Goal: Transaction & Acquisition: Book appointment/travel/reservation

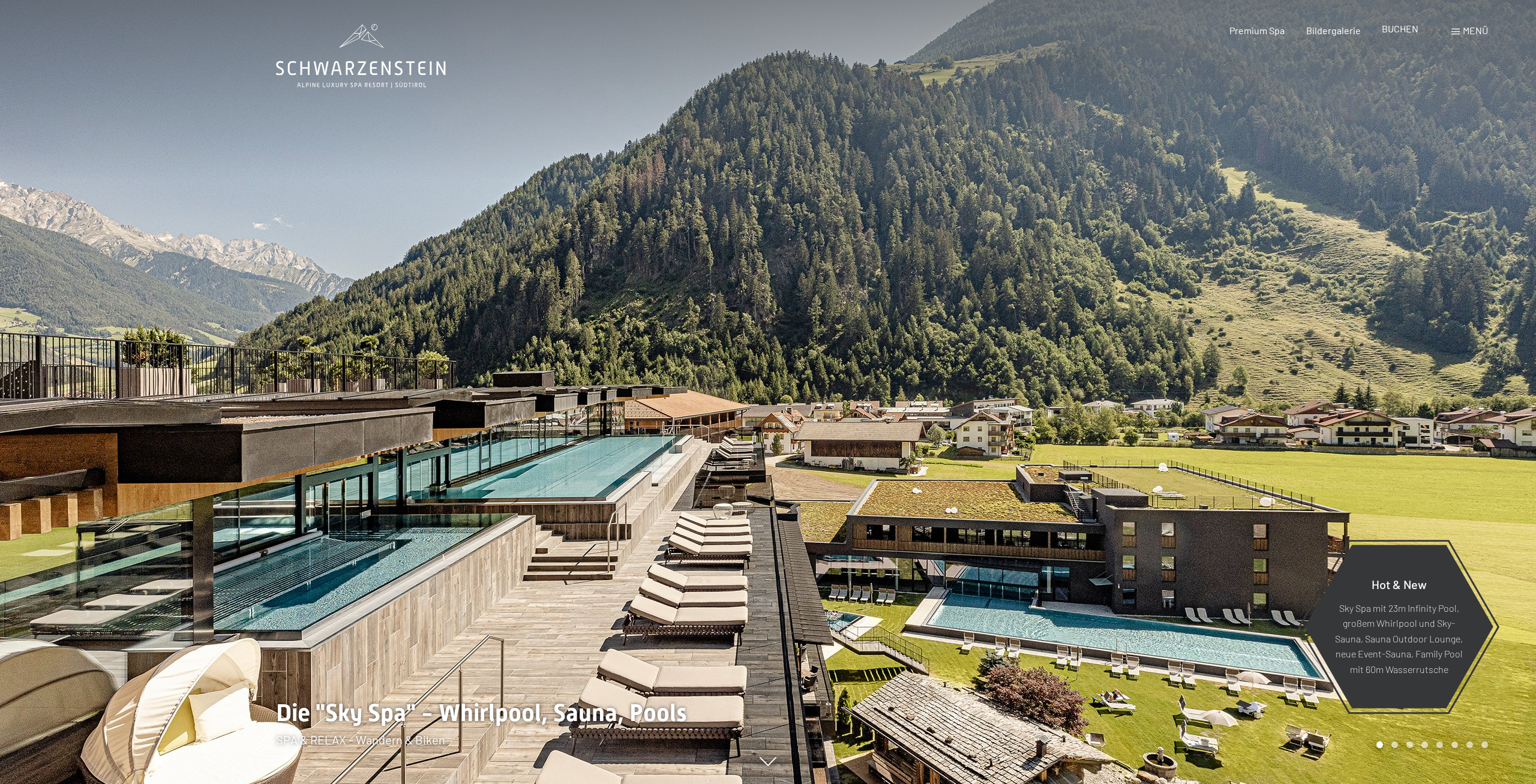
click at [1404, 36] on div "BUCHEN" at bounding box center [1400, 29] width 36 height 13
click at [1402, 31] on span "BUCHEN" at bounding box center [1400, 28] width 36 height 11
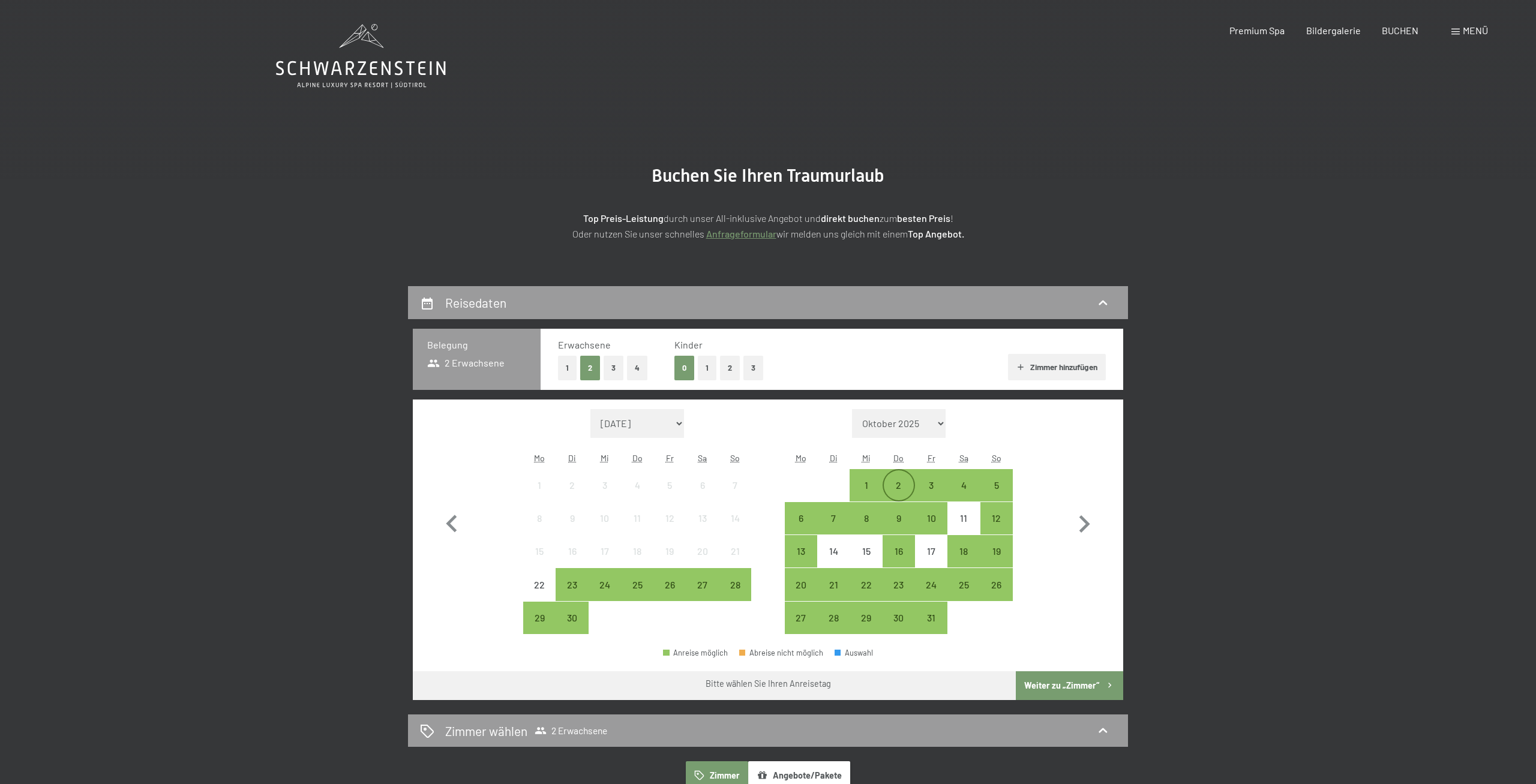
click at [896, 483] on div "2" at bounding box center [898, 495] width 30 height 30
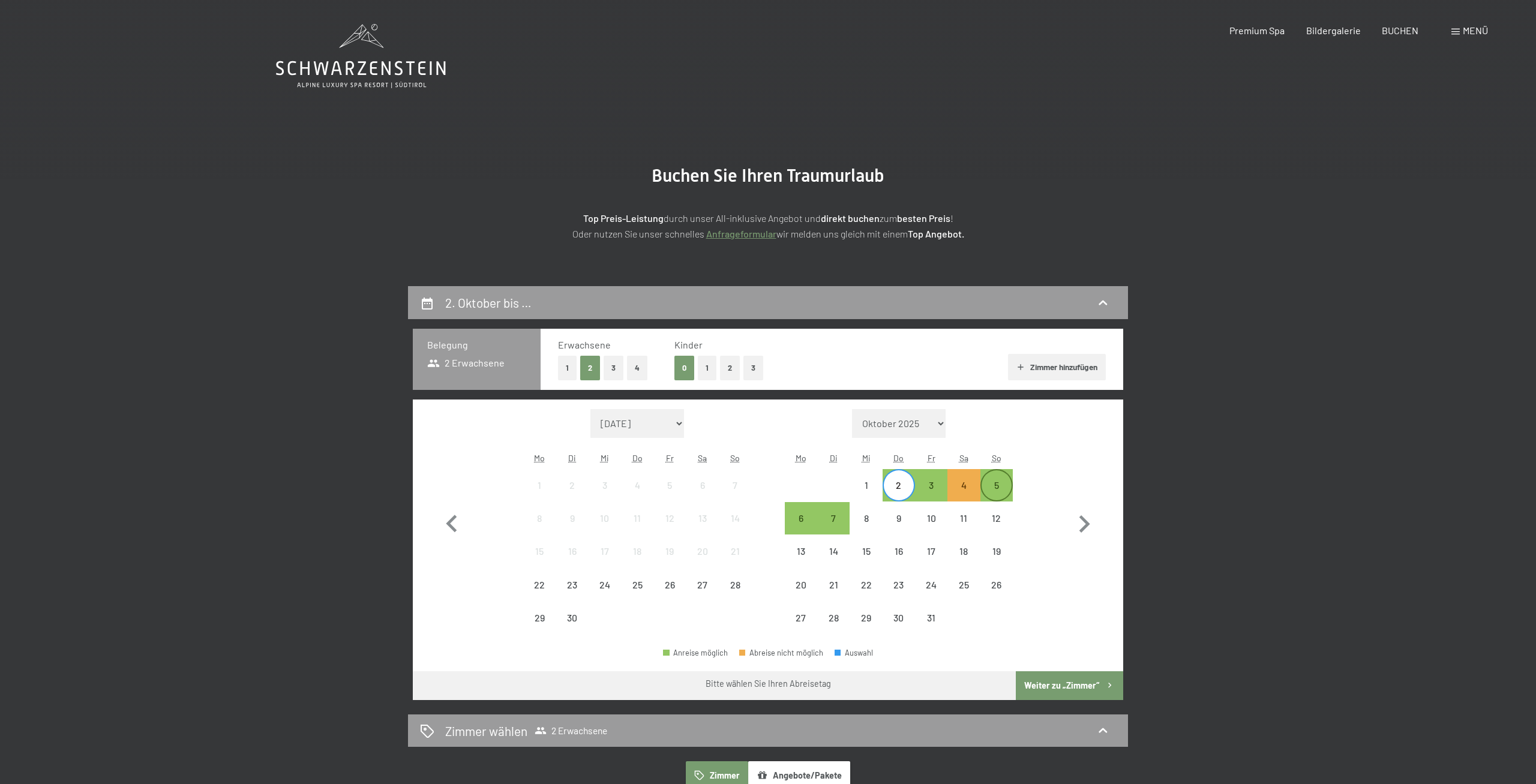
click at [998, 479] on div "5" at bounding box center [996, 485] width 30 height 30
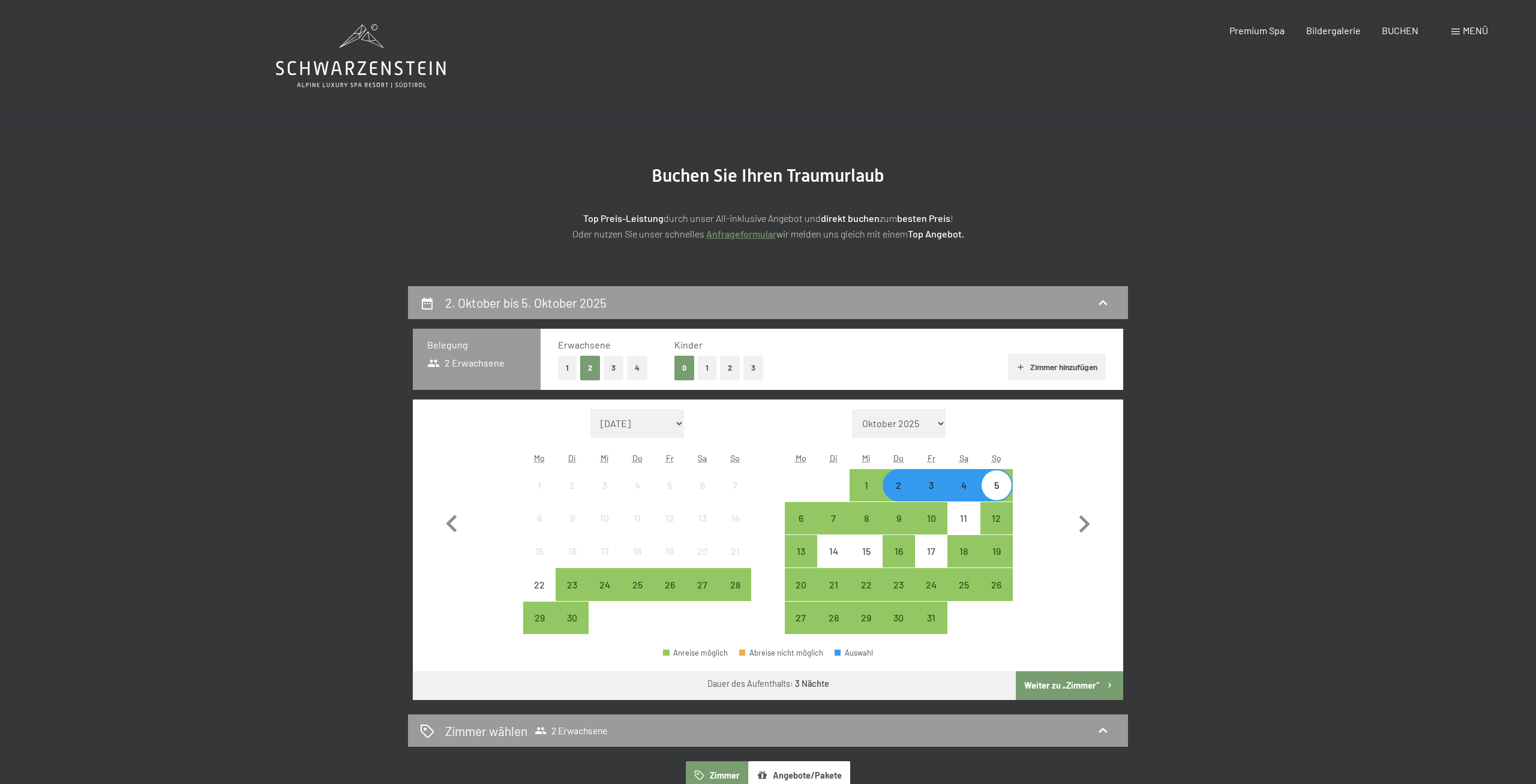
click at [1081, 691] on button "Weiter zu „Zimmer“" at bounding box center [1069, 685] width 107 height 29
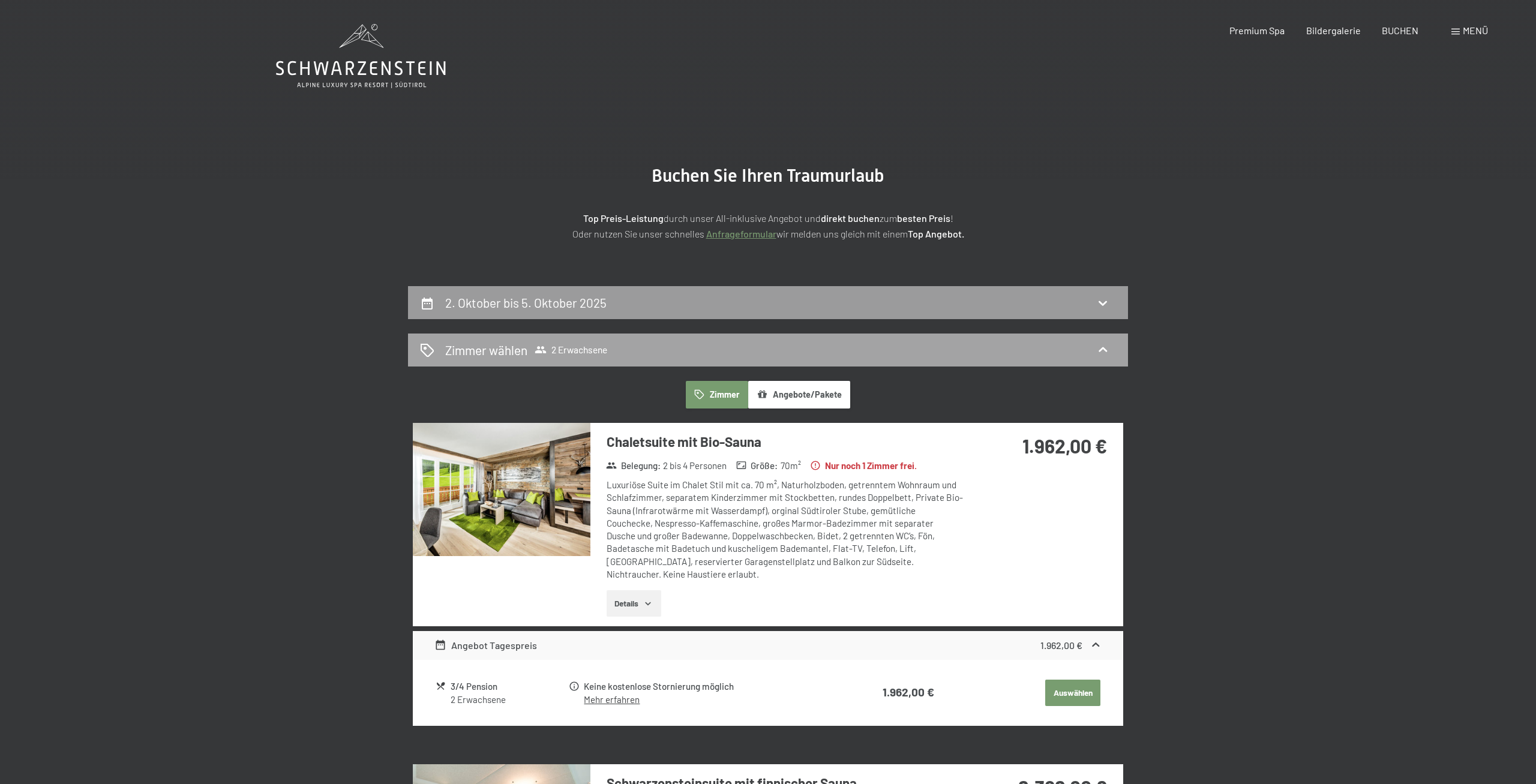
click at [515, 351] on h2 "Zimmer wählen" at bounding box center [486, 350] width 82 height 17
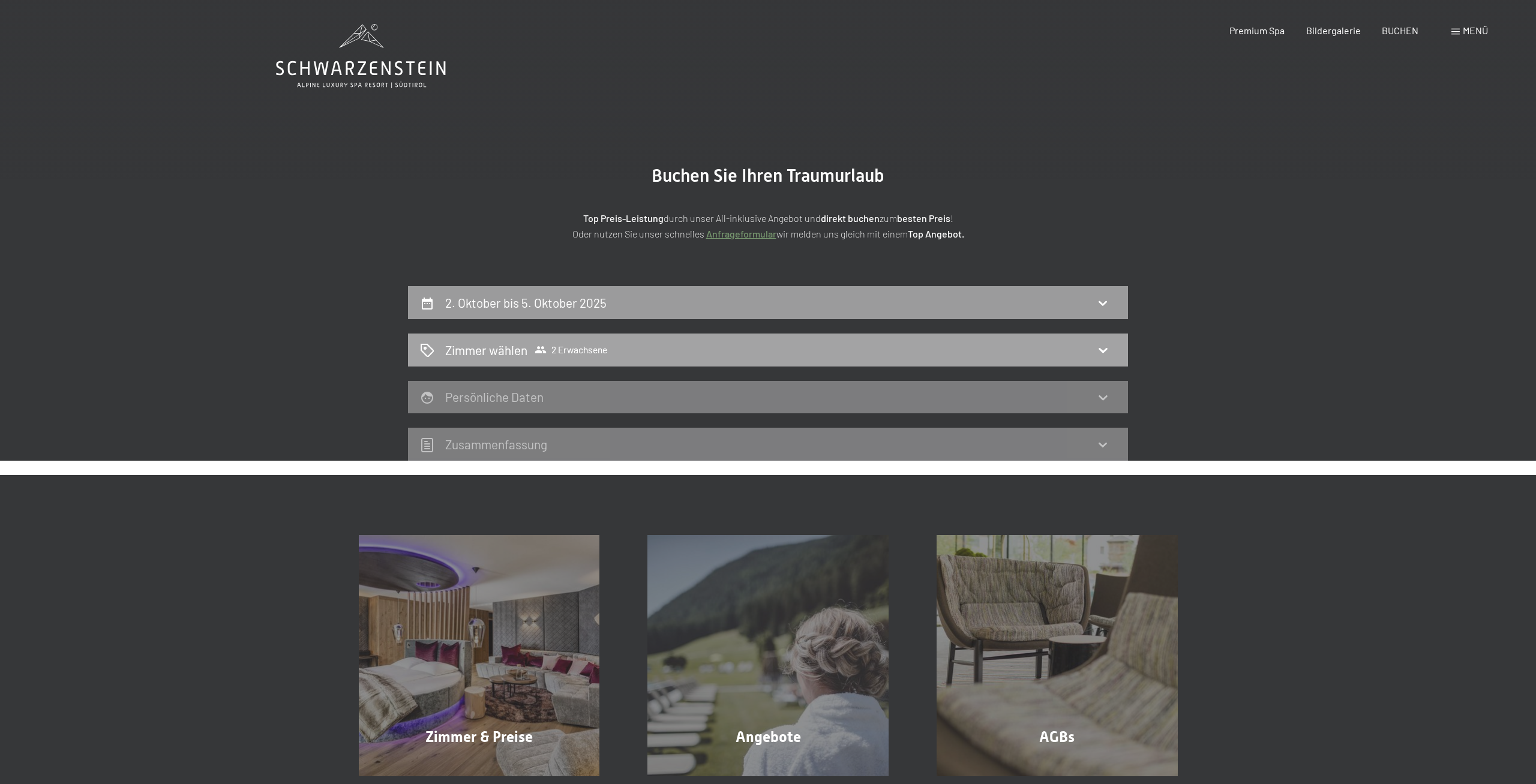
click at [767, 338] on div "Zimmer wählen 2 Erwachsene" at bounding box center [767, 350] width 720 height 33
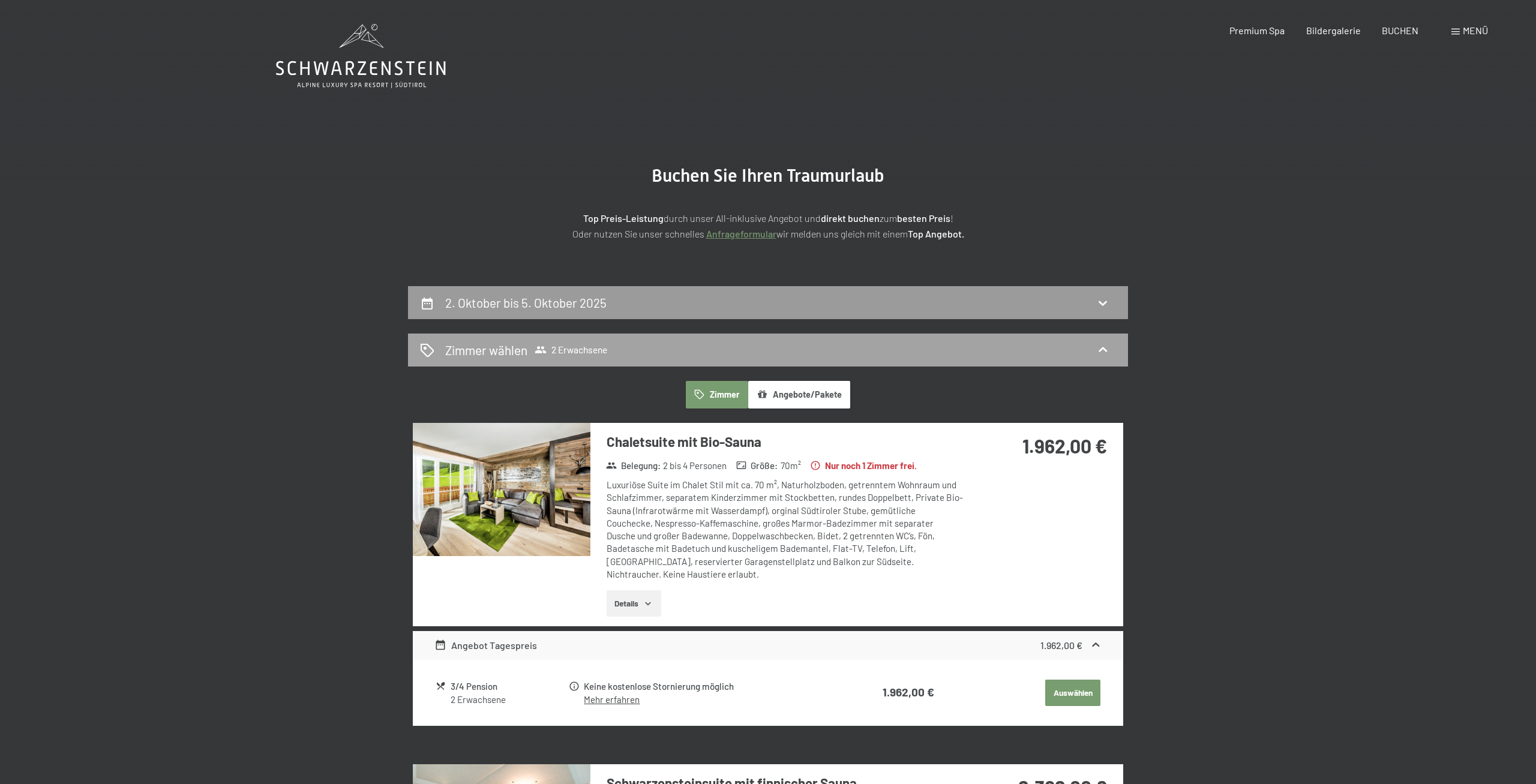
click at [544, 349] on icon at bounding box center [540, 350] width 12 height 12
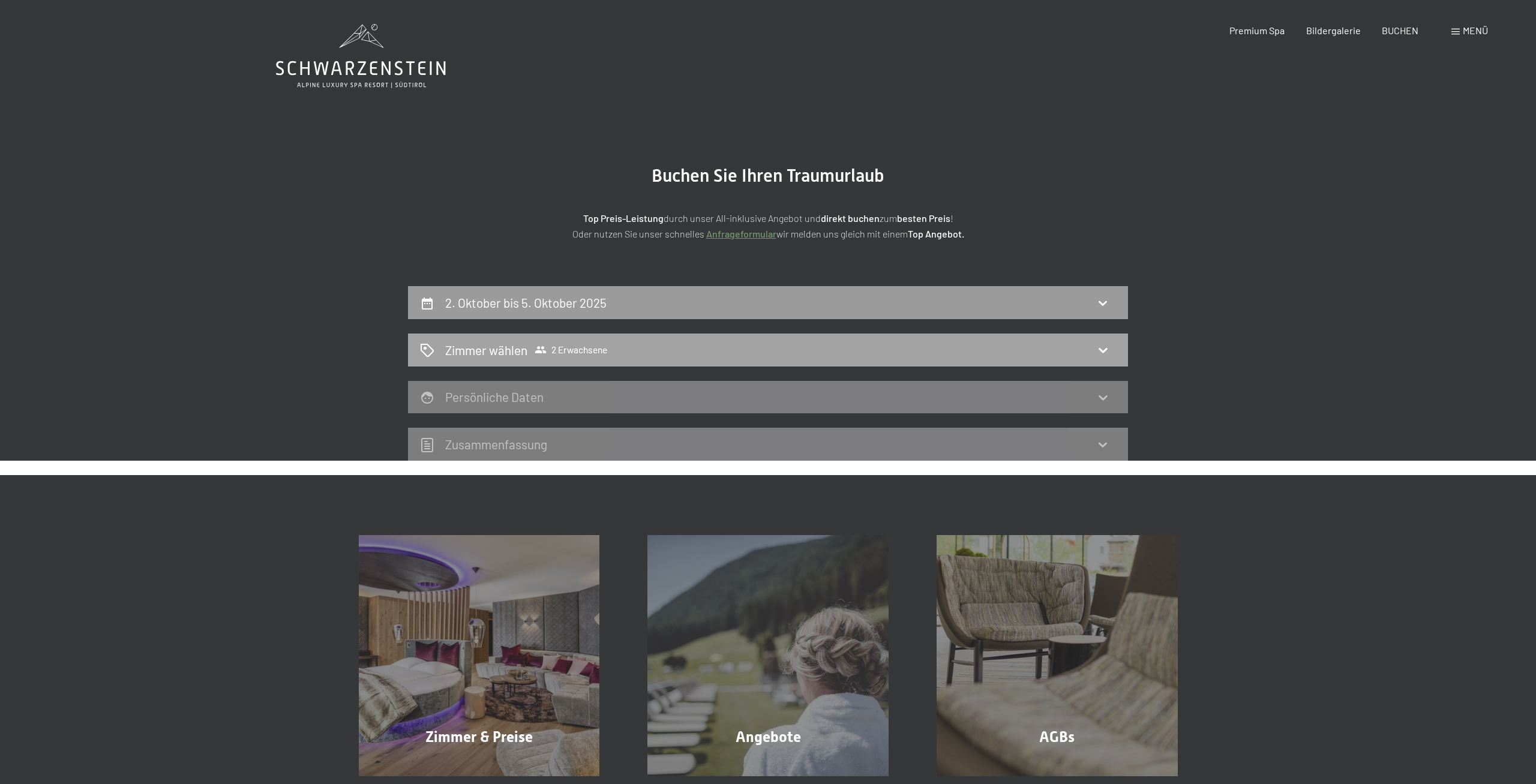
click at [543, 349] on icon at bounding box center [540, 350] width 11 height 7
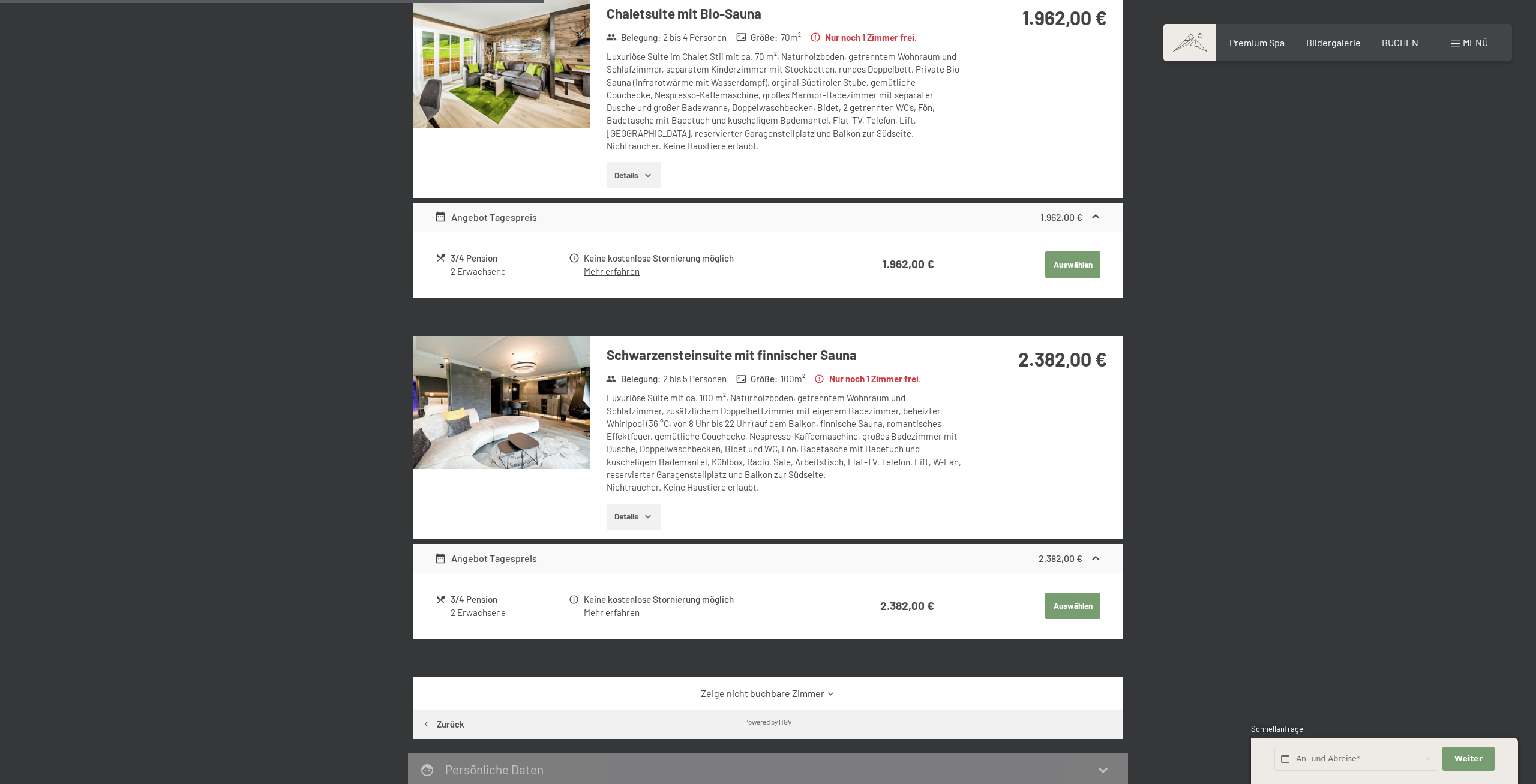
scroll to position [673, 0]
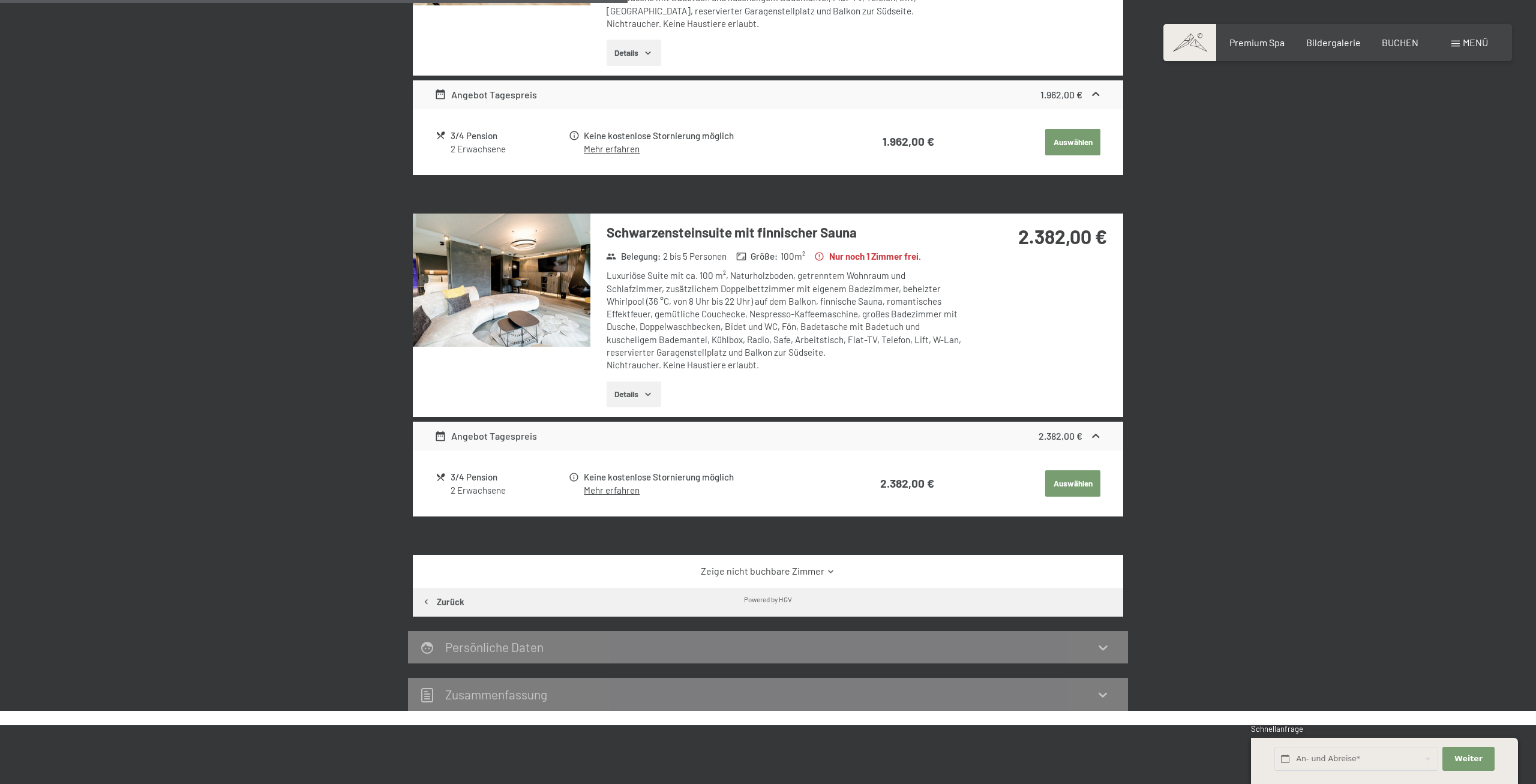
click at [447, 597] on button "Zurück" at bounding box center [443, 602] width 60 height 29
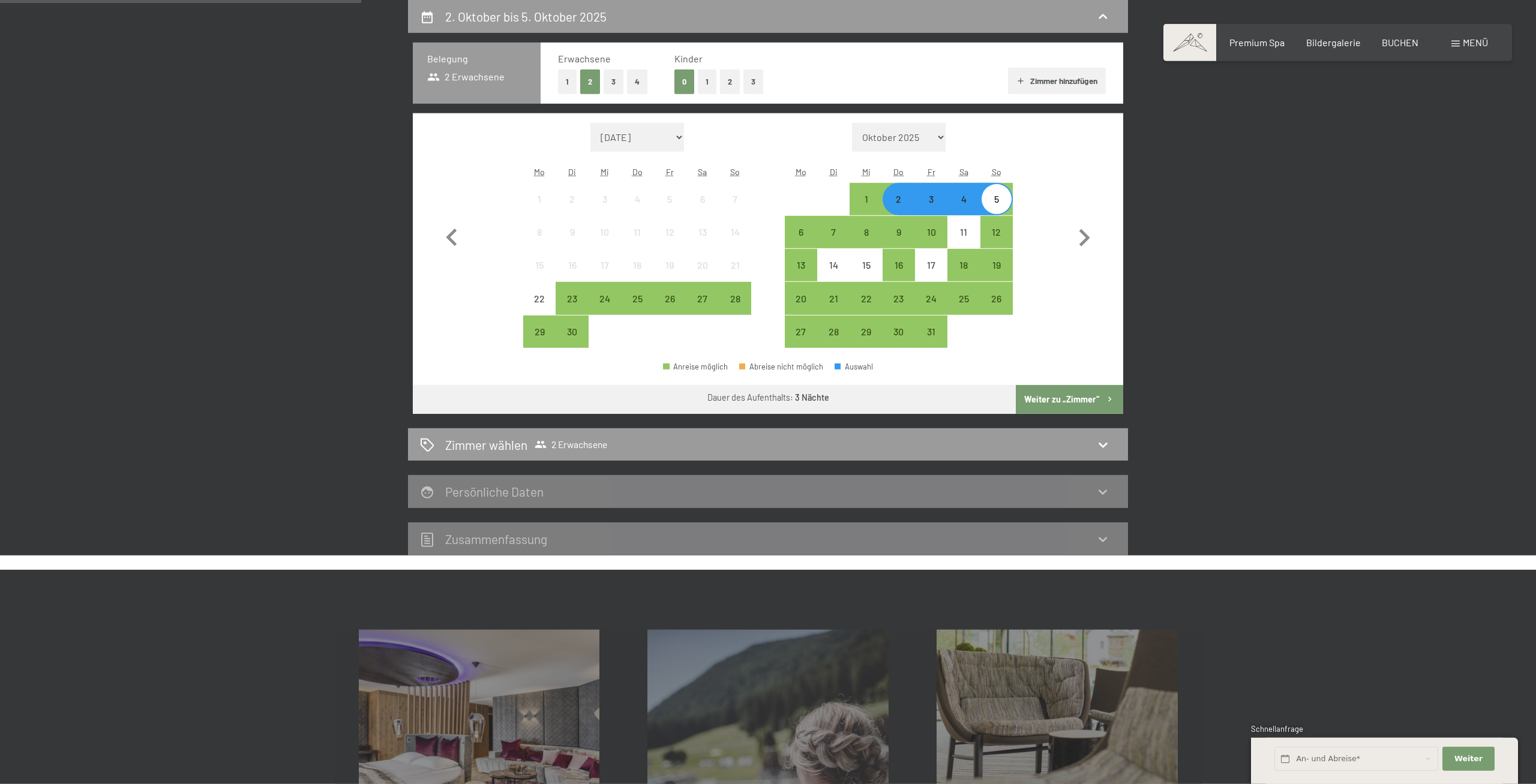
scroll to position [0, 0]
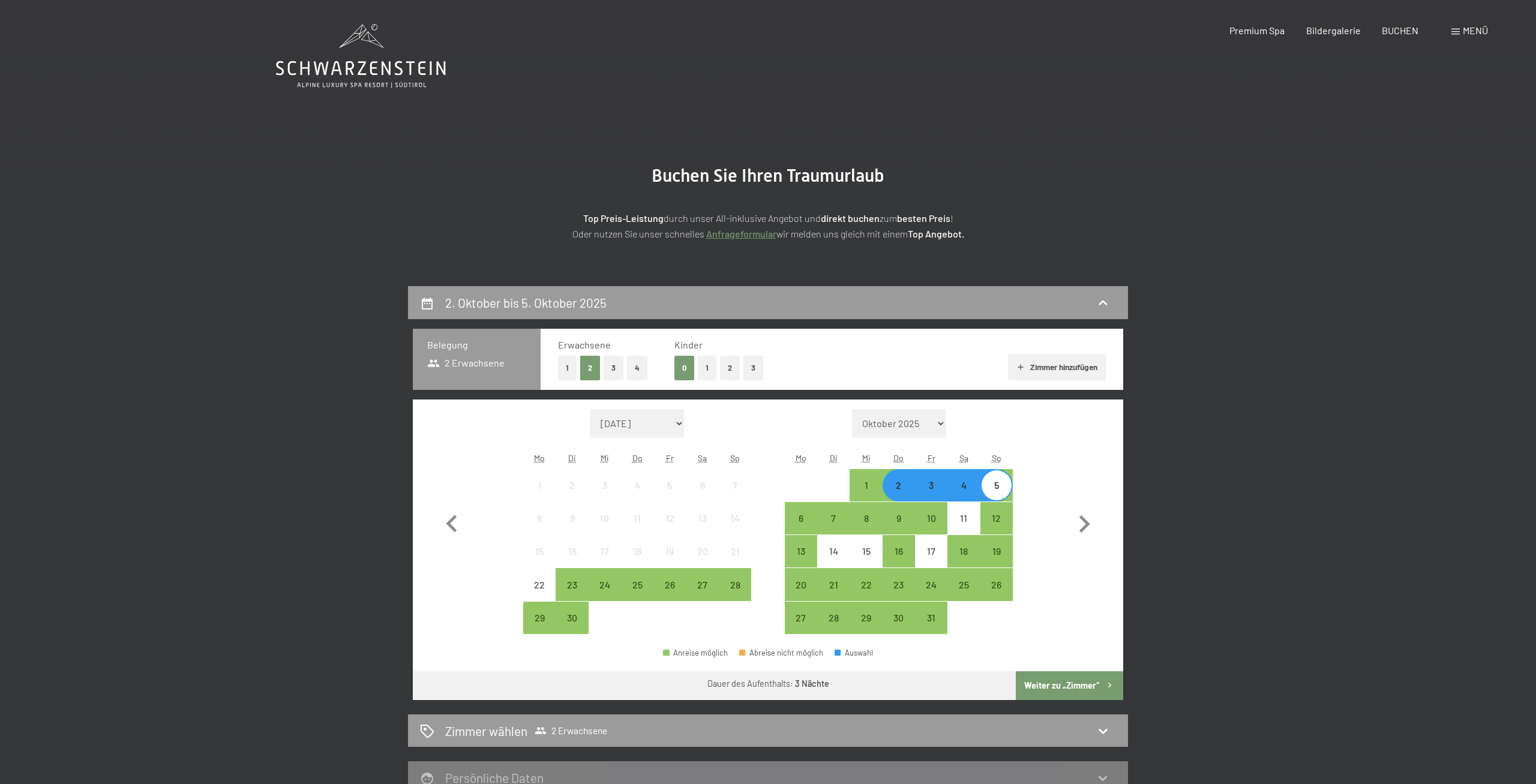
click at [1097, 685] on button "Weiter zu „Zimmer“" at bounding box center [1069, 685] width 107 height 29
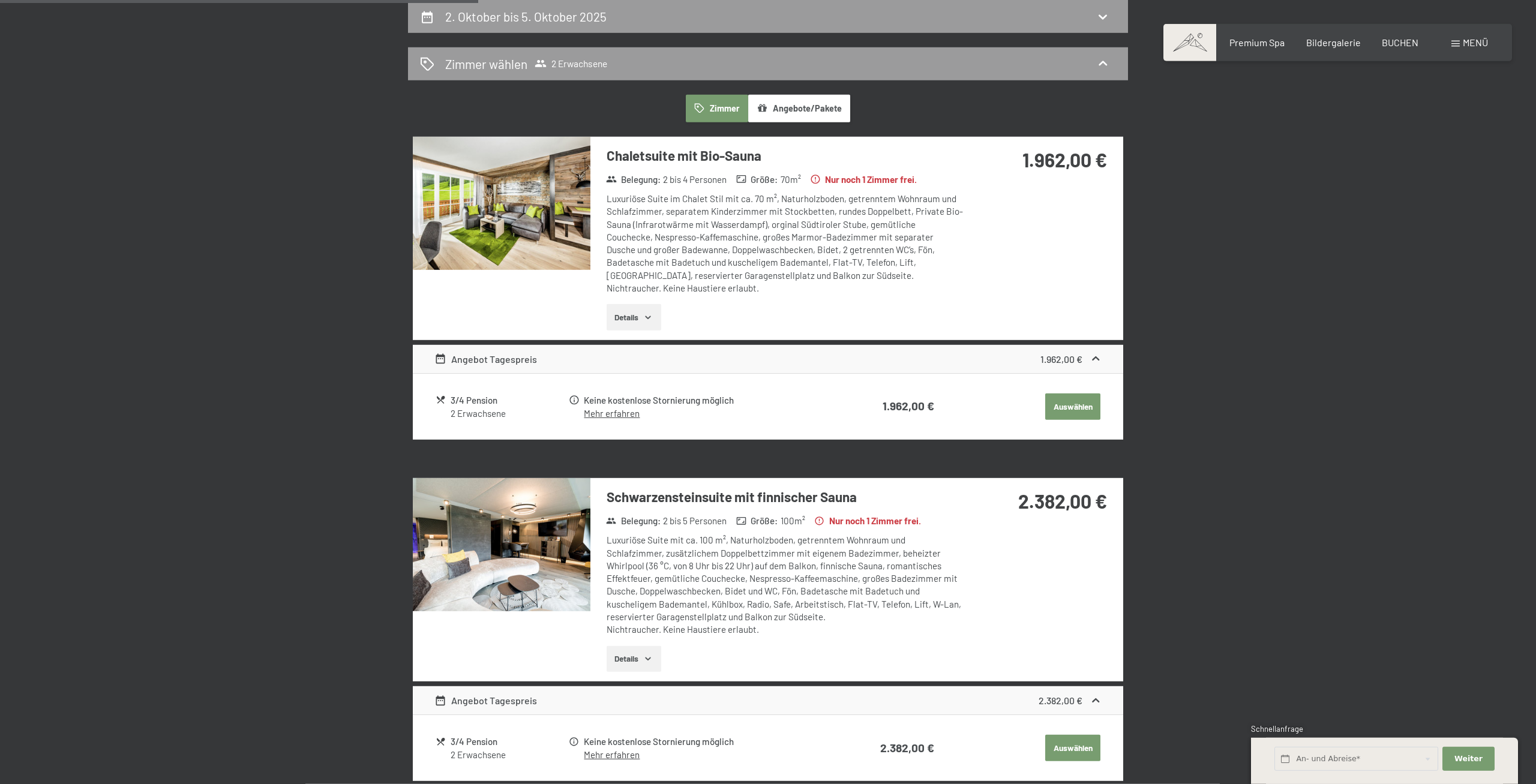
click at [496, 242] on img at bounding box center [502, 203] width 178 height 133
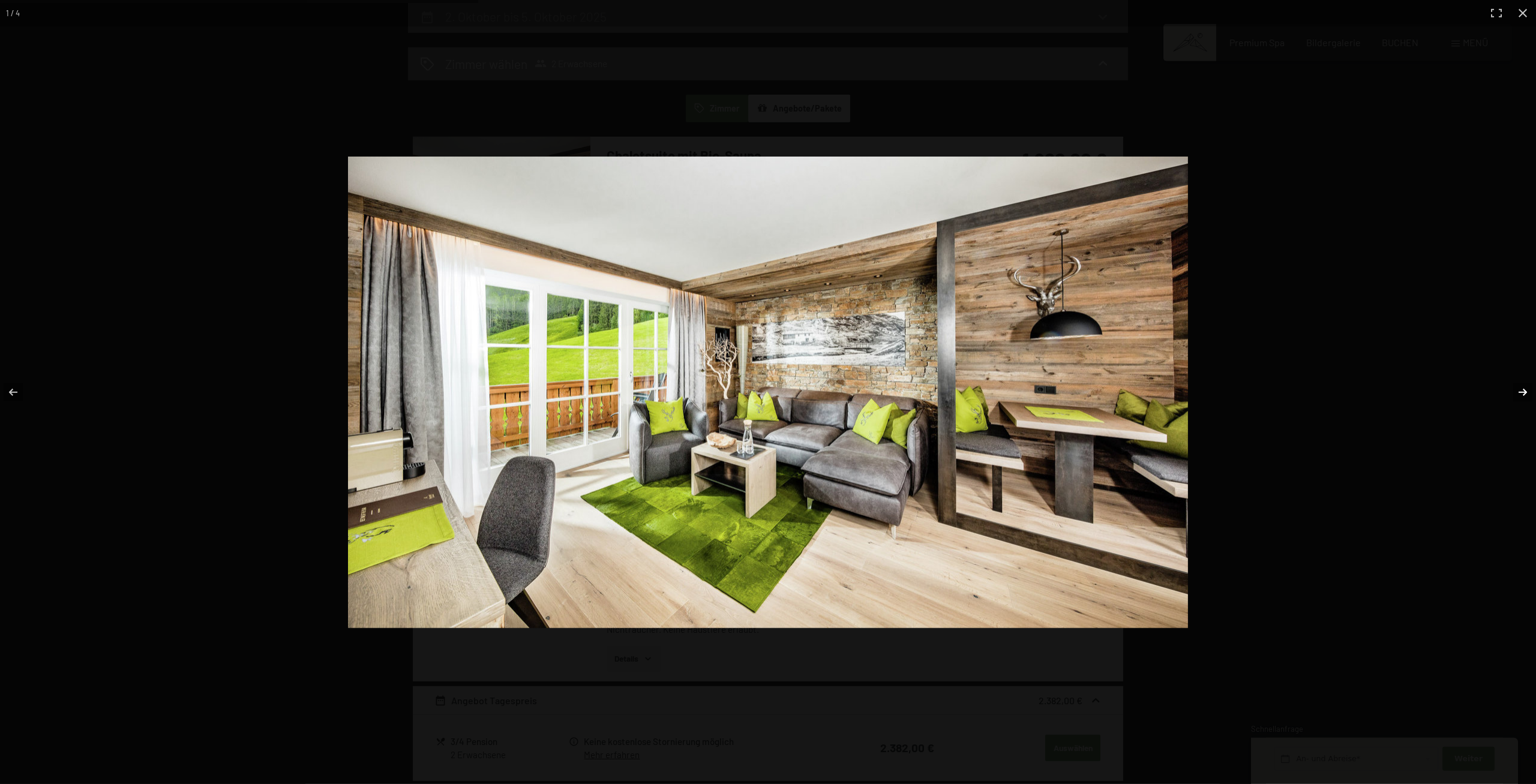
click at [1508, 385] on button "button" at bounding box center [1514, 392] width 42 height 60
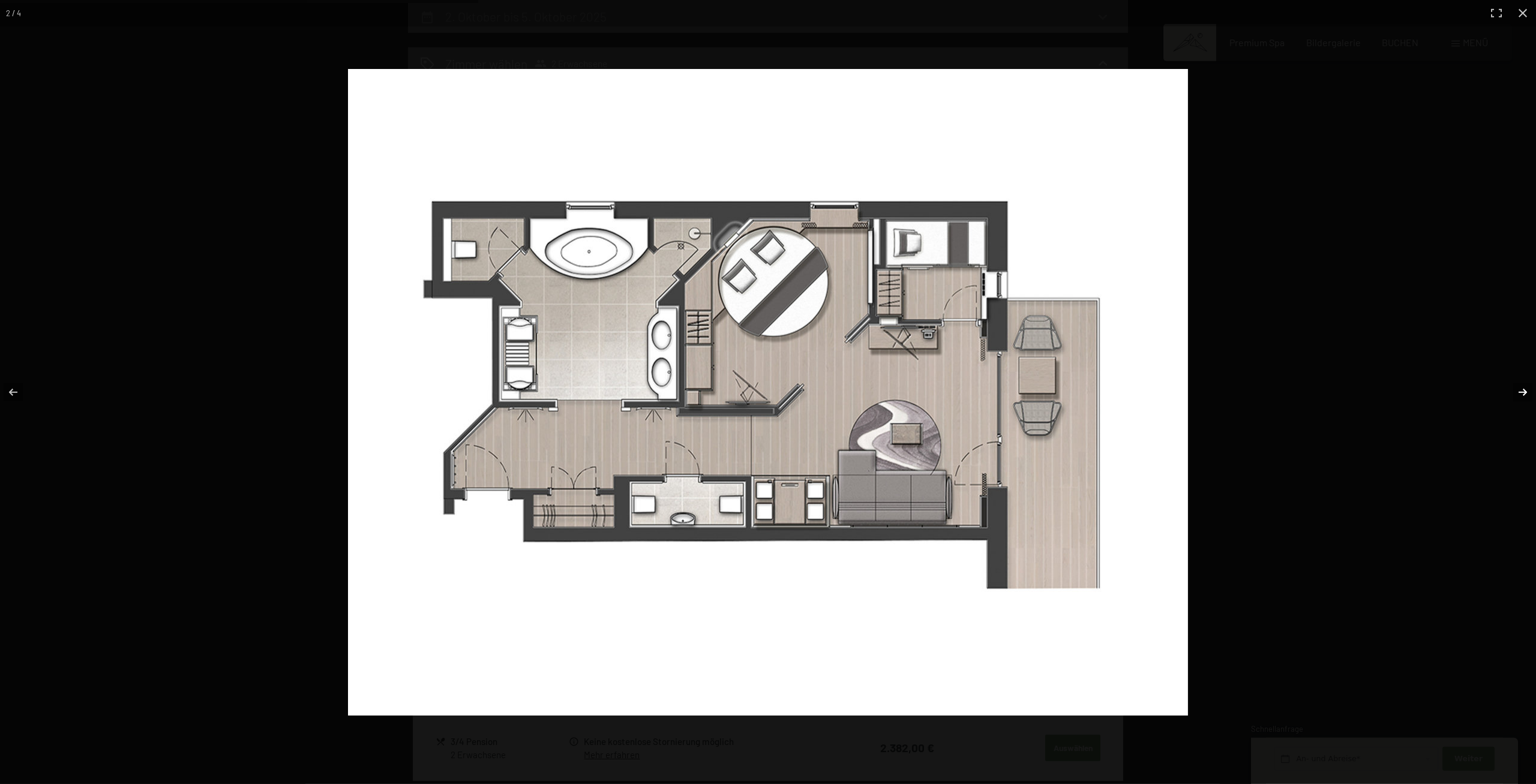
click at [1508, 385] on button "button" at bounding box center [1514, 392] width 42 height 60
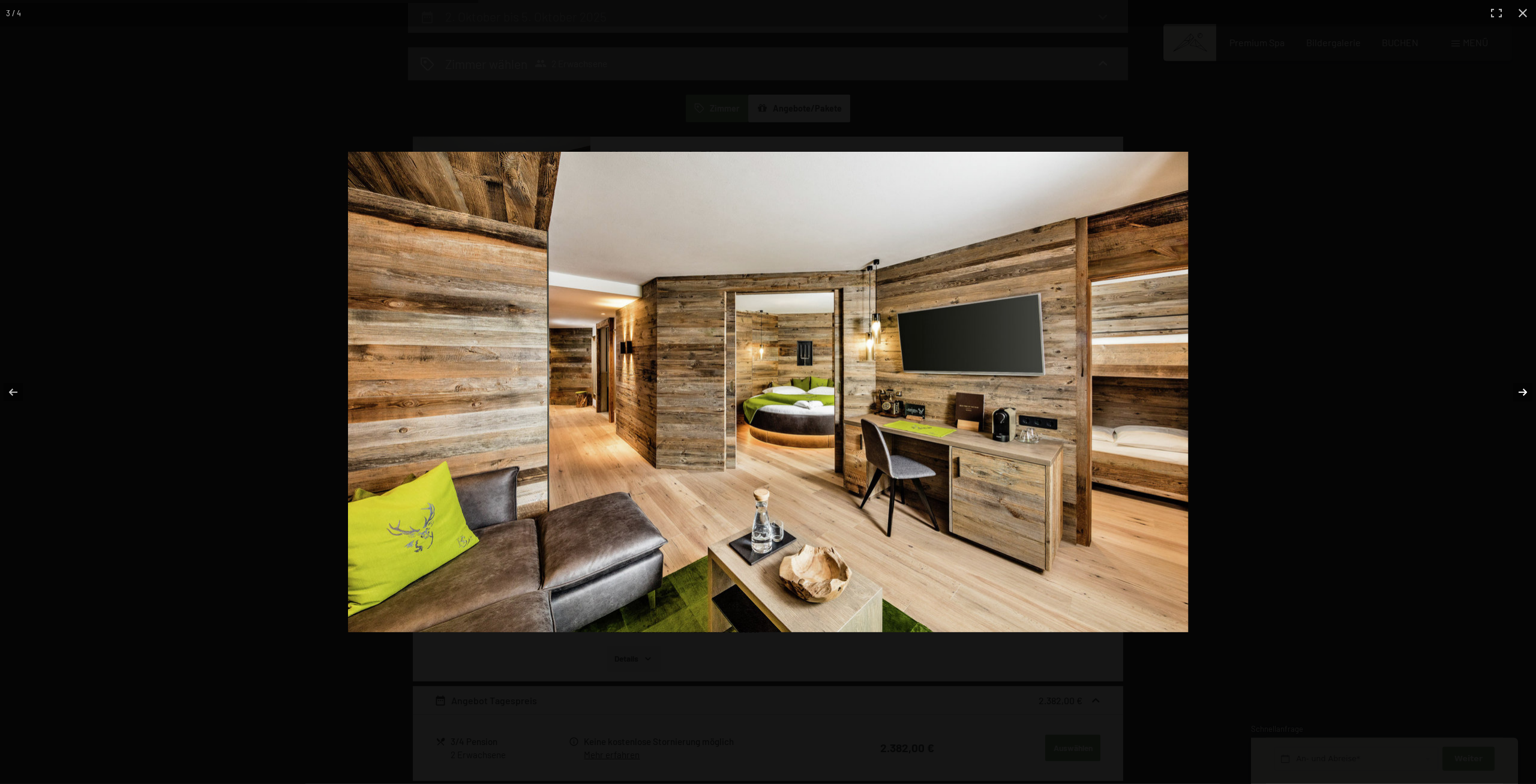
click at [1507, 385] on button "button" at bounding box center [1514, 392] width 42 height 60
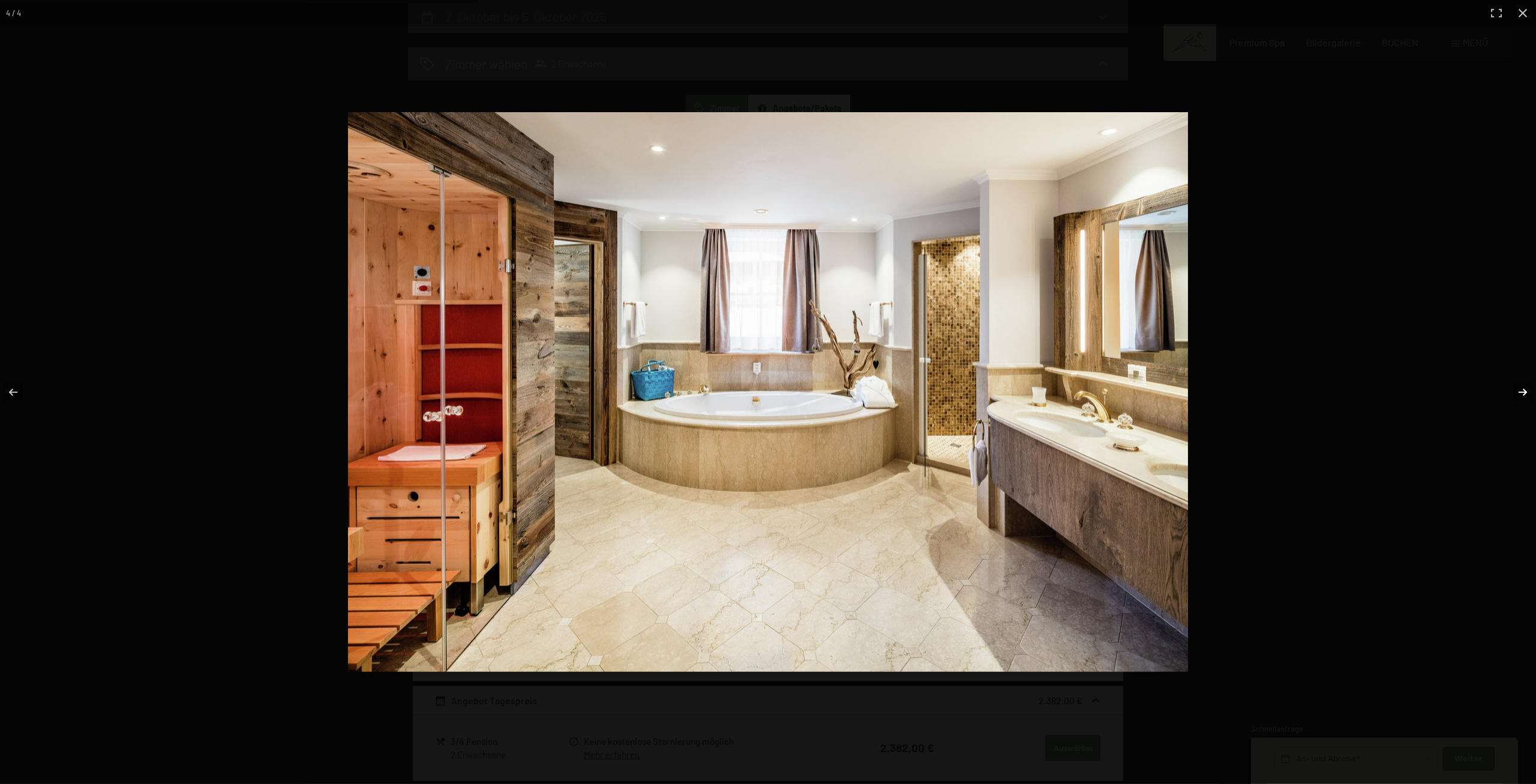
click at [1505, 388] on button "button" at bounding box center [1514, 392] width 42 height 60
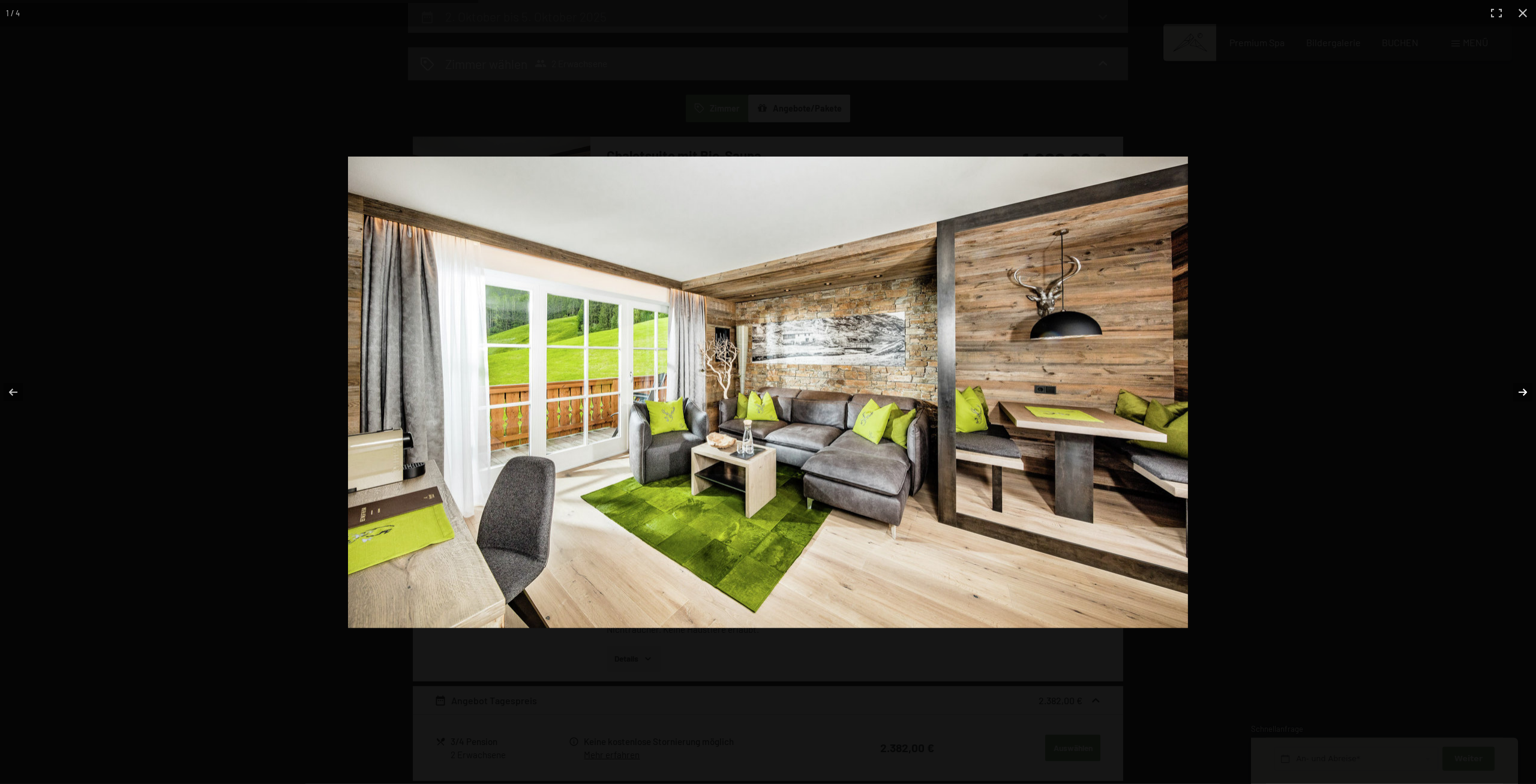
click at [1505, 388] on button "button" at bounding box center [1514, 392] width 42 height 60
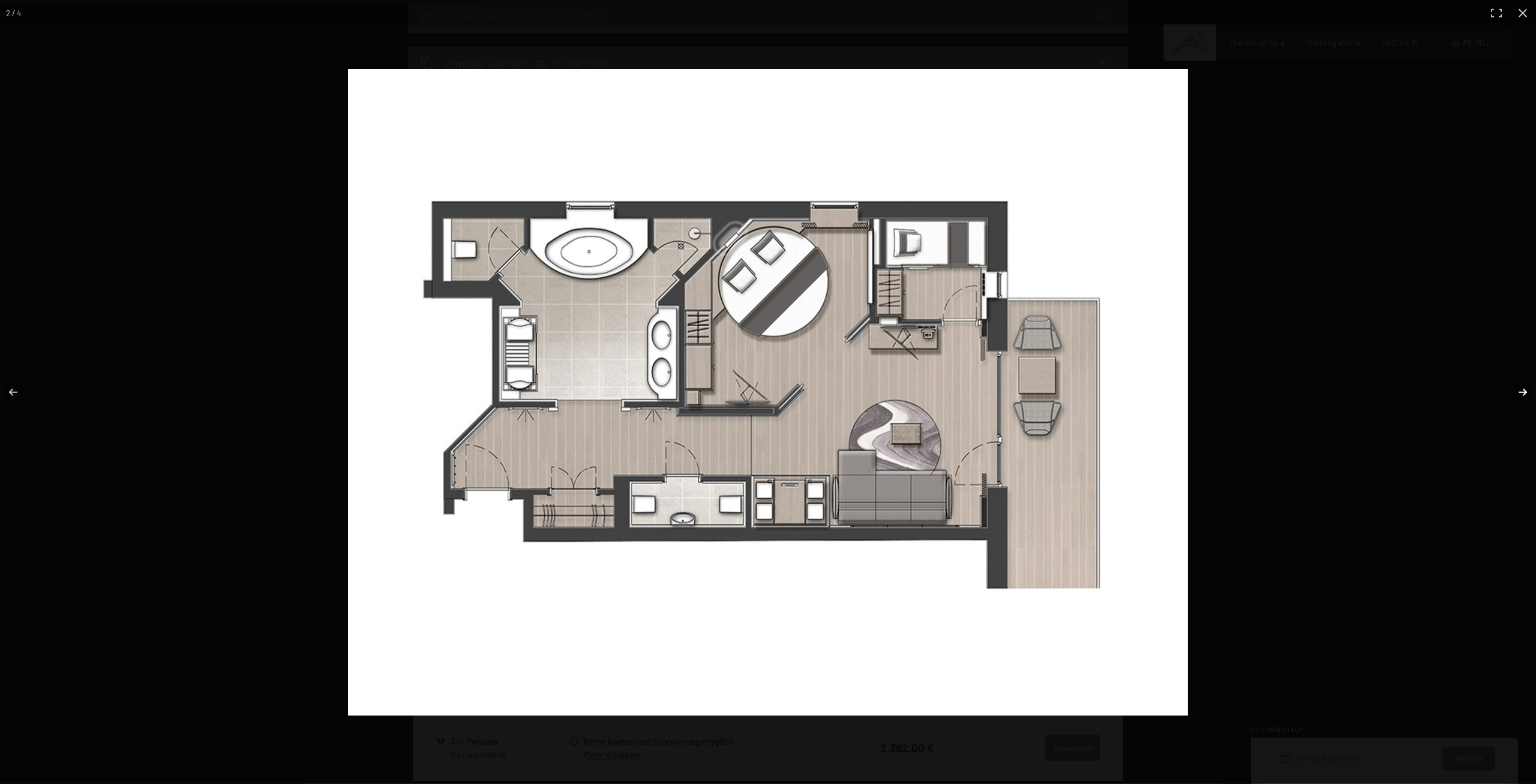
click at [1505, 388] on button "button" at bounding box center [1514, 392] width 42 height 60
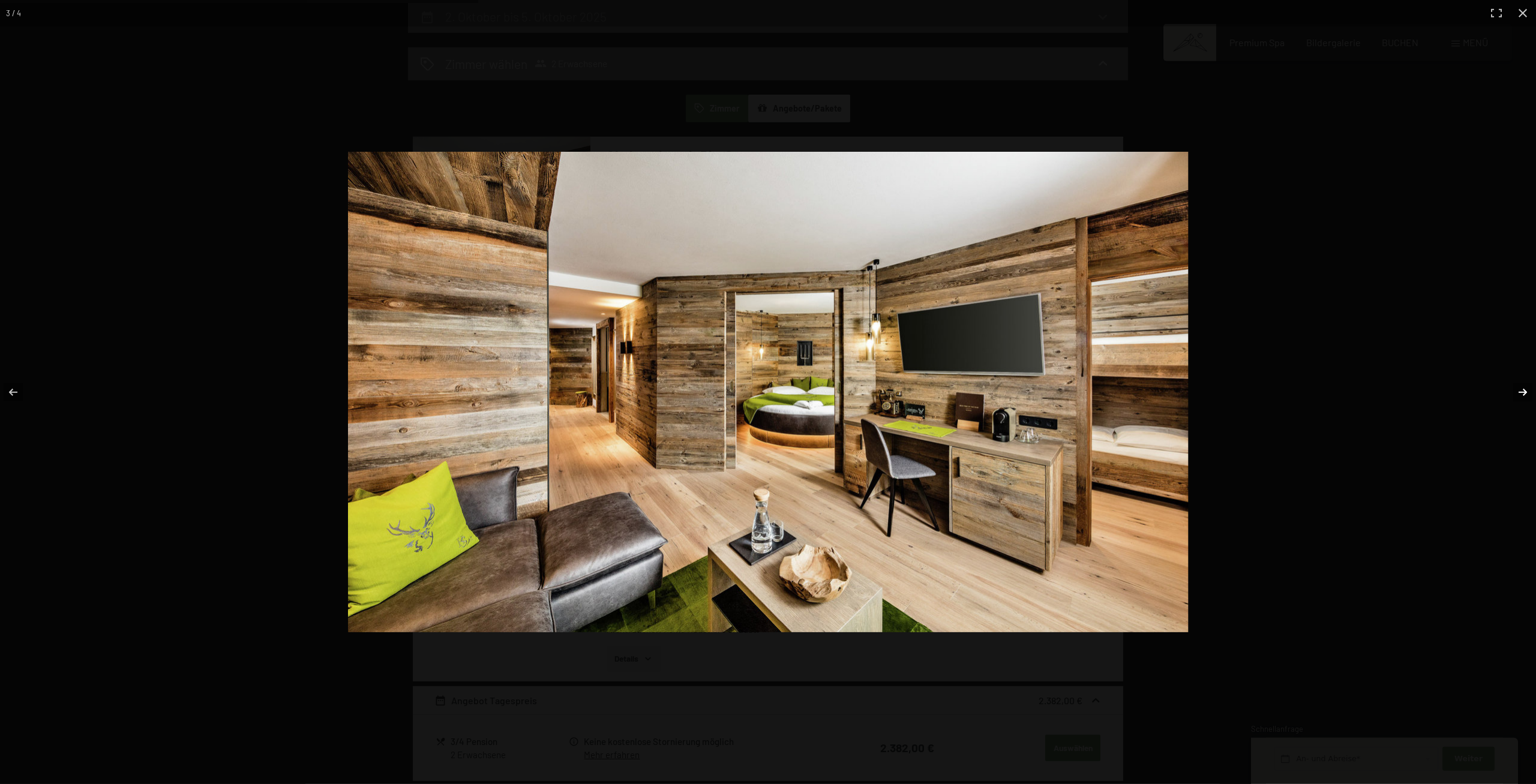
click at [1505, 388] on button "button" at bounding box center [1514, 392] width 42 height 60
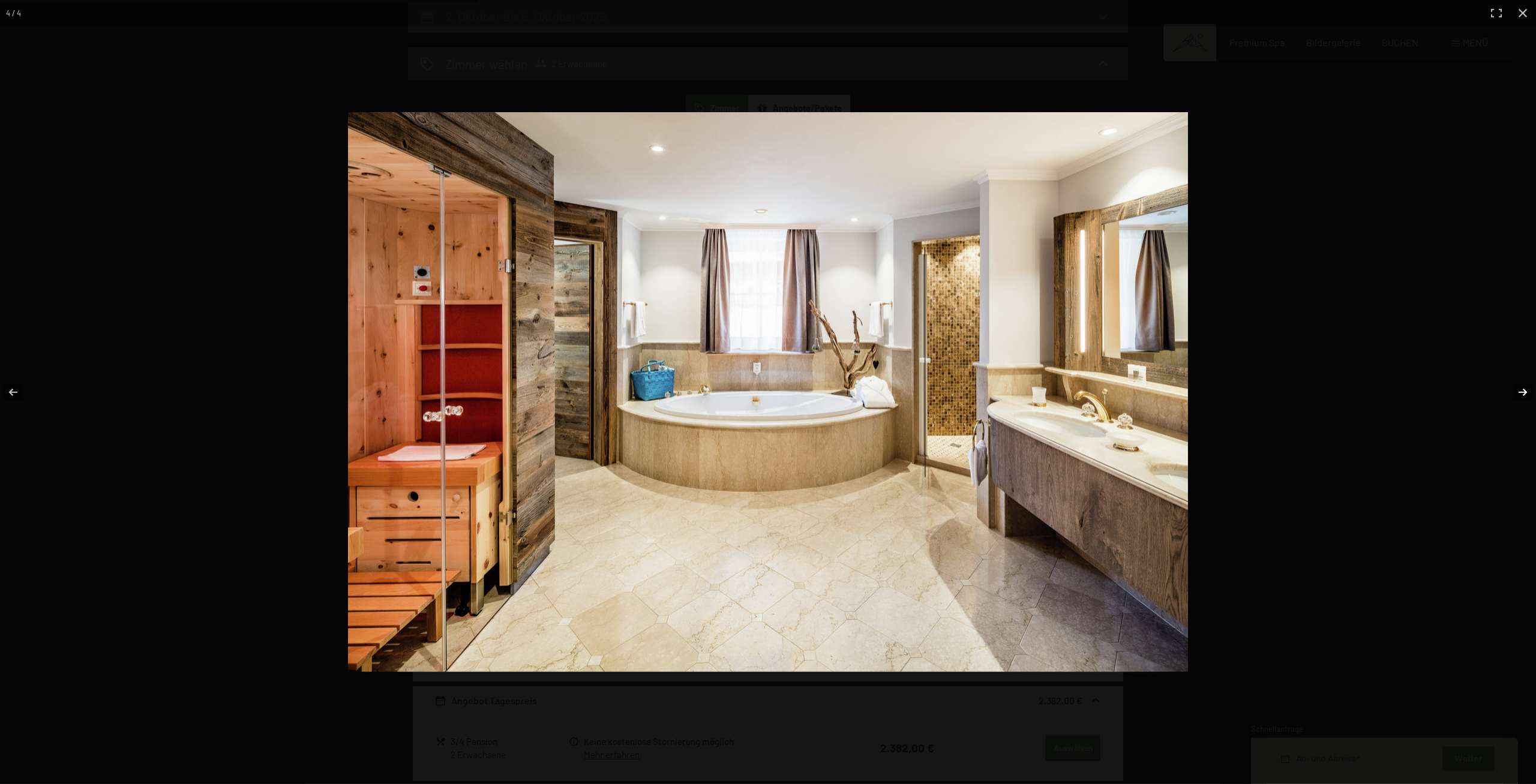
click at [1505, 388] on button "button" at bounding box center [1514, 392] width 42 height 60
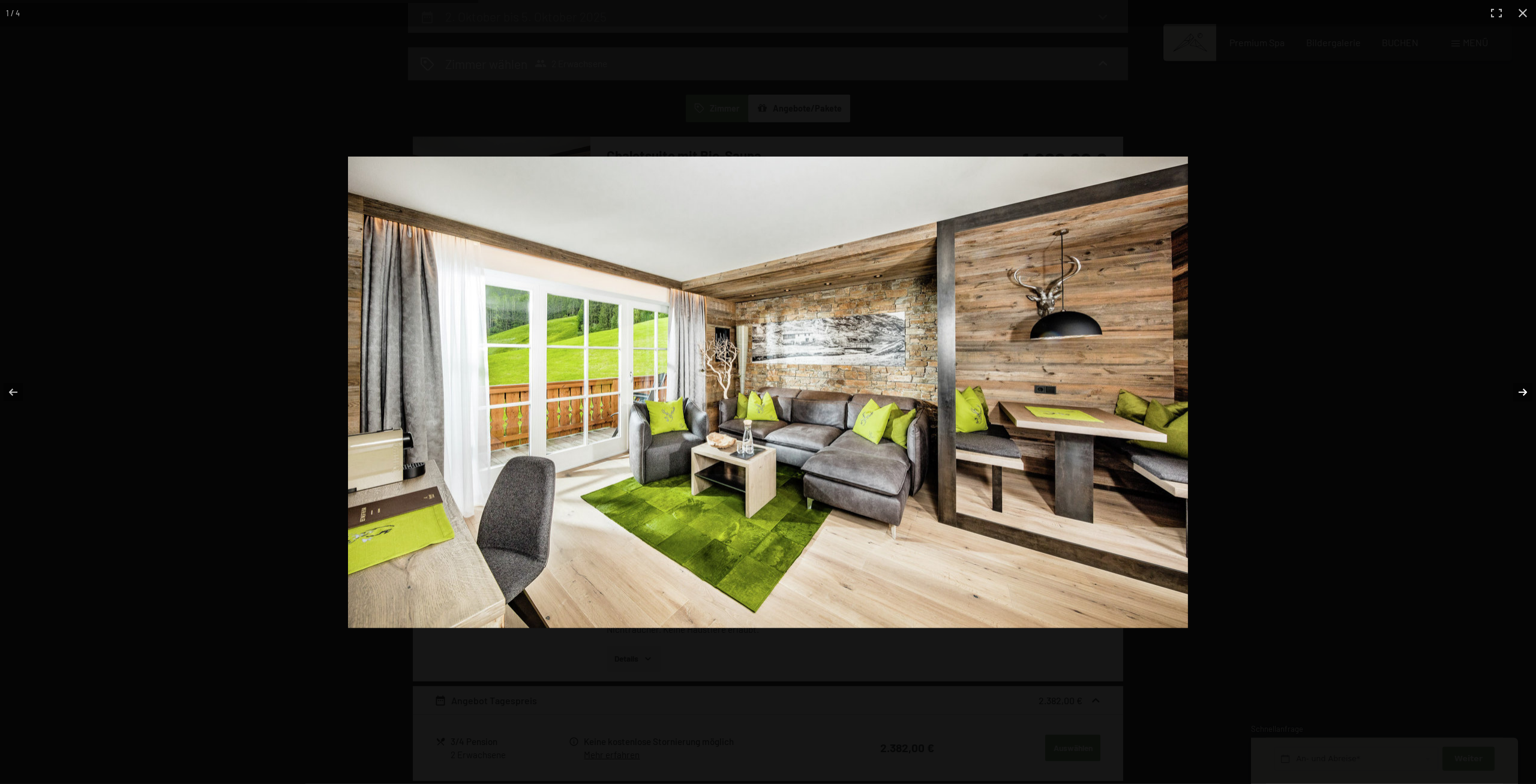
click at [1505, 388] on button "button" at bounding box center [1514, 392] width 42 height 60
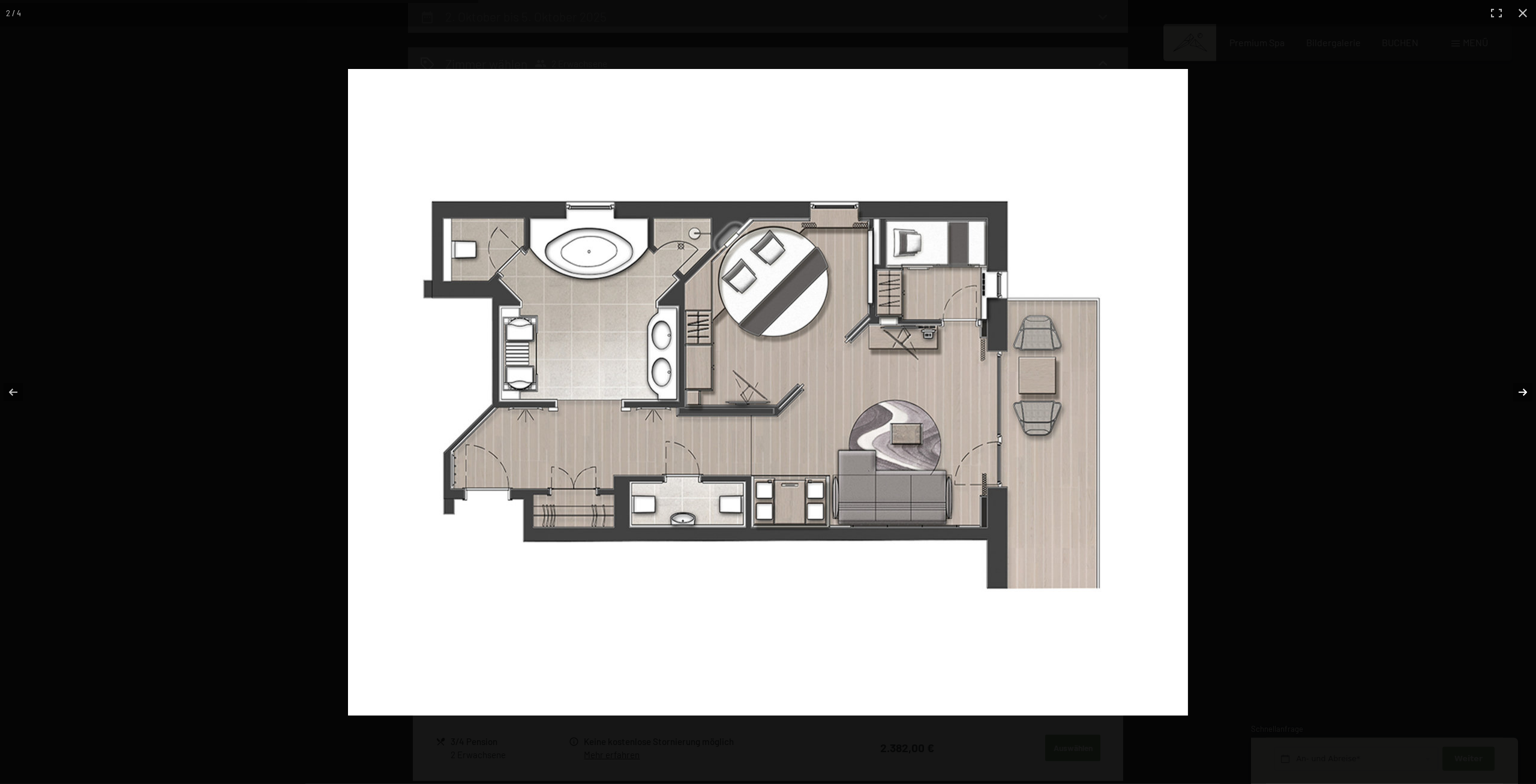
click at [1505, 388] on button "button" at bounding box center [1514, 392] width 42 height 60
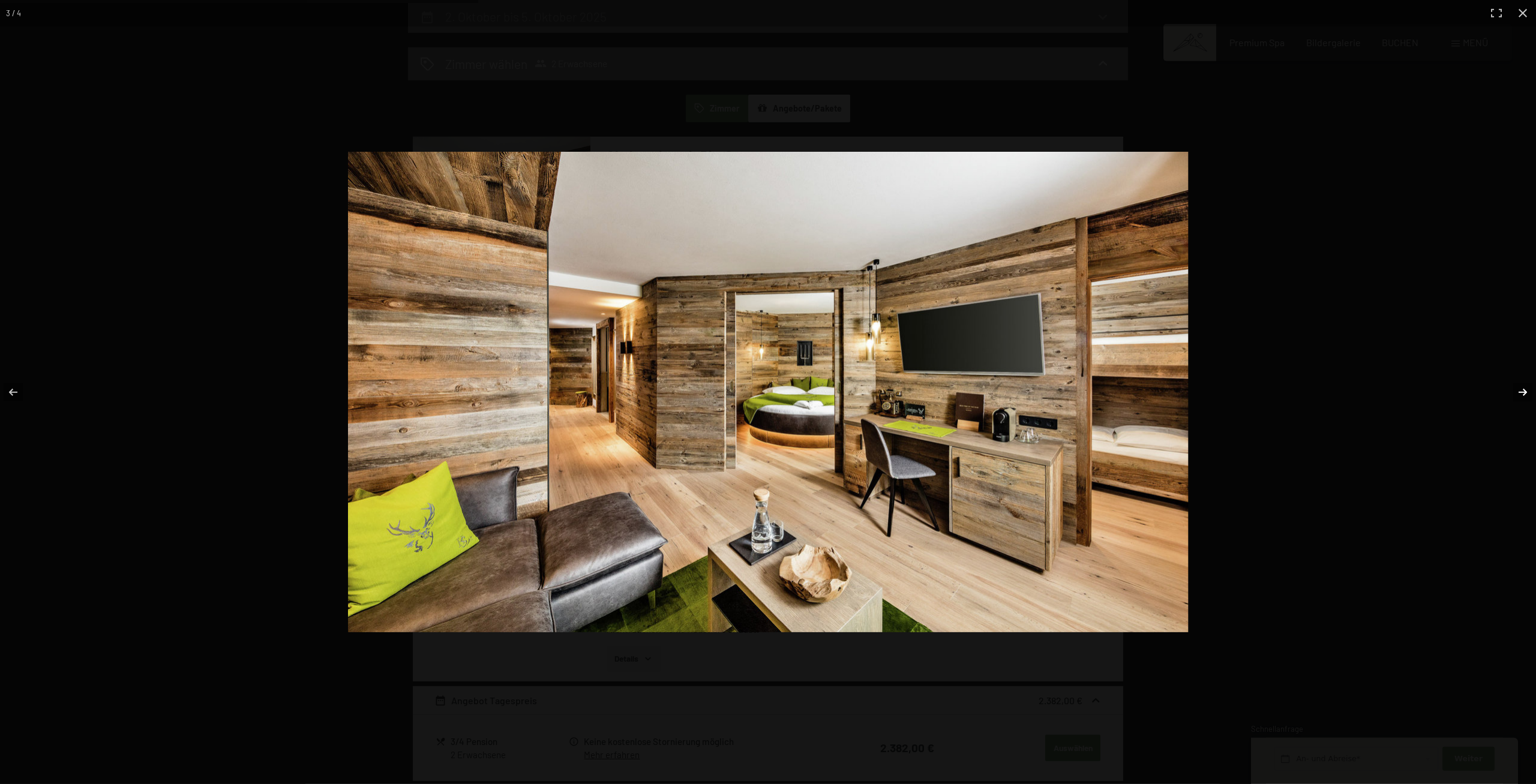
click at [1505, 388] on button "button" at bounding box center [1514, 392] width 42 height 60
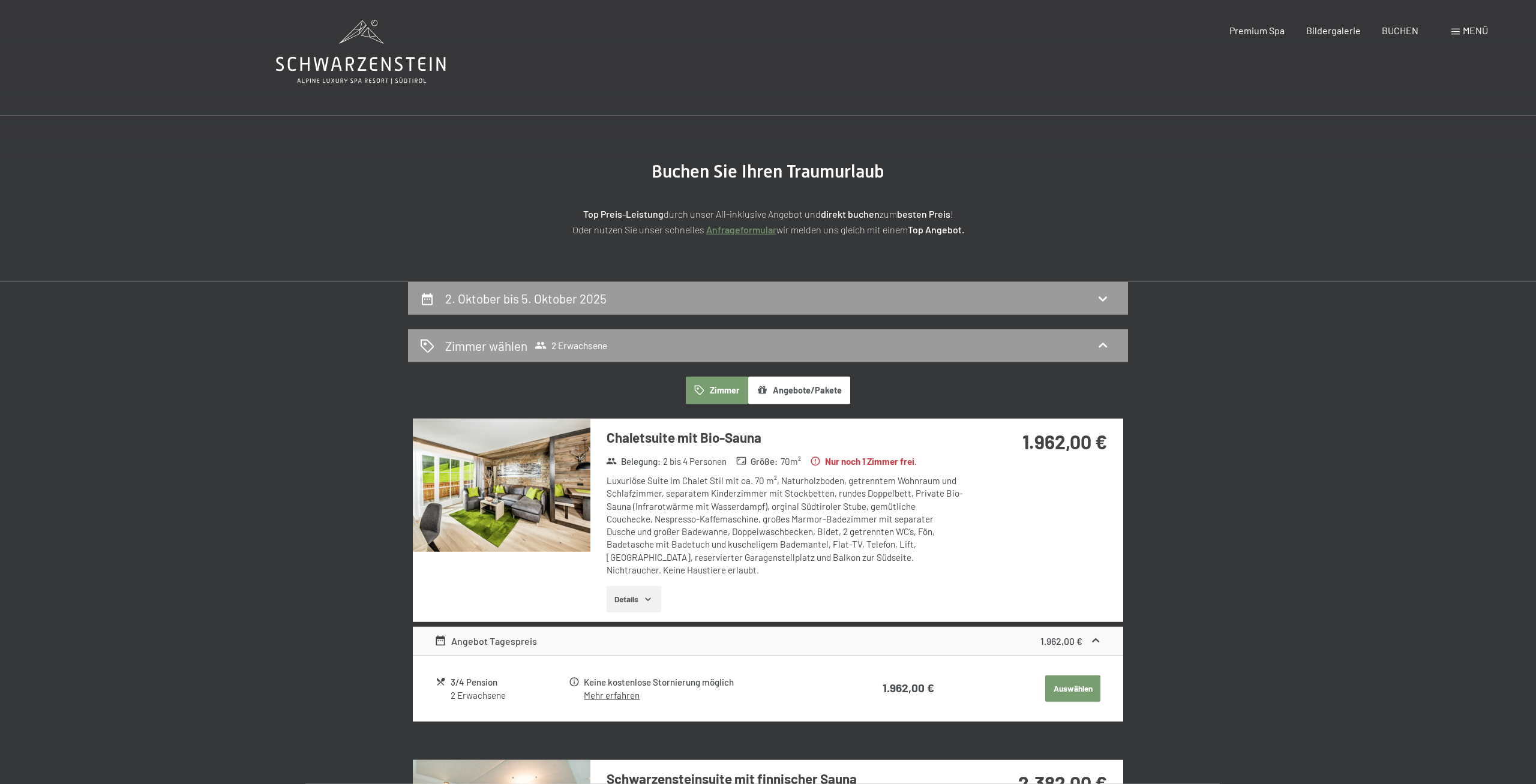
scroll to position [0, 0]
